Goal: Transaction & Acquisition: Purchase product/service

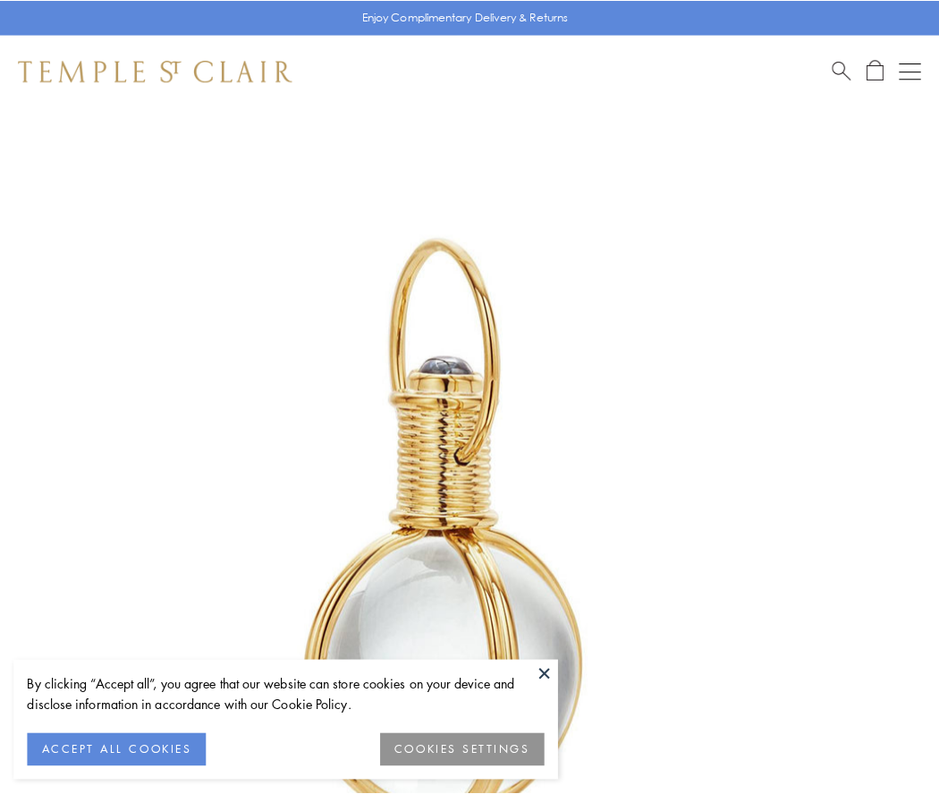
scroll to position [467, 0]
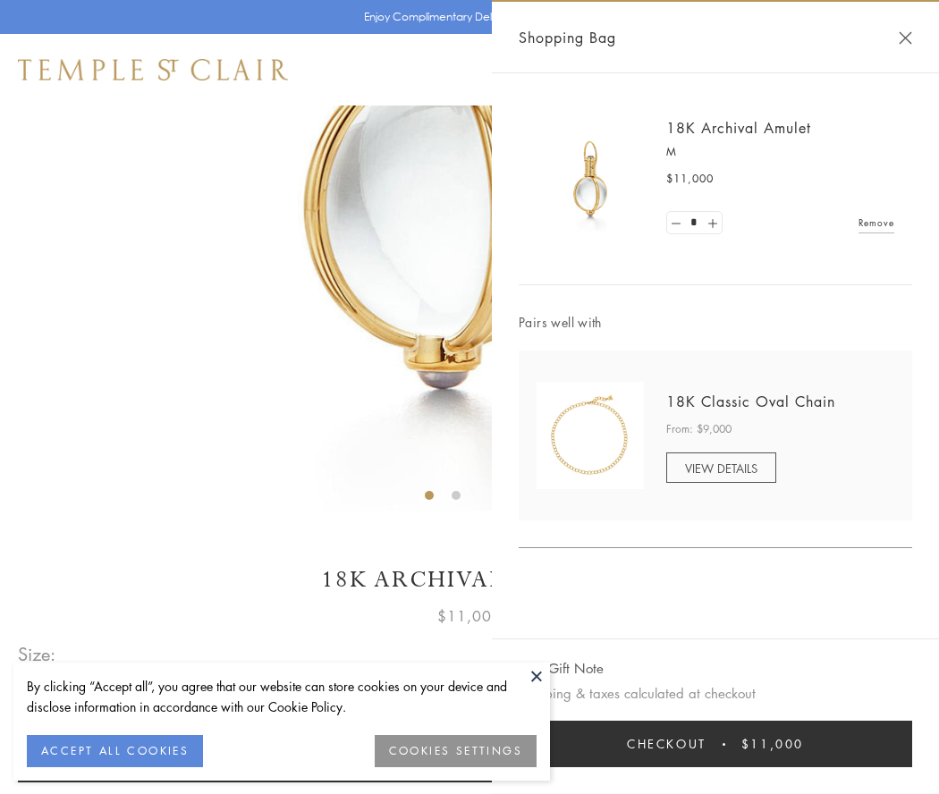
click at [715, 744] on button "Checkout $11,000" at bounding box center [714, 744] width 393 height 46
